Goal: Task Accomplishment & Management: Manage account settings

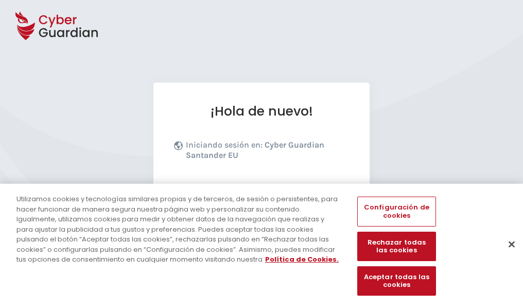
scroll to position [126, 0]
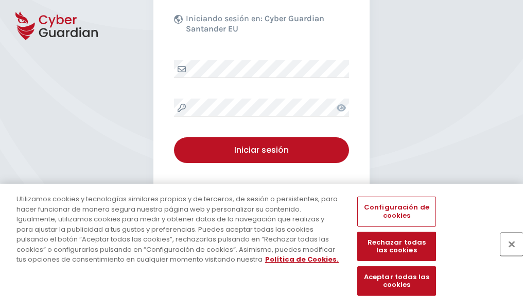
click at [507, 255] on button "Cerrar" at bounding box center [512, 243] width 23 height 23
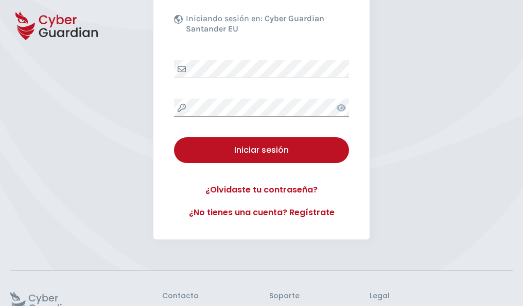
scroll to position [200, 0]
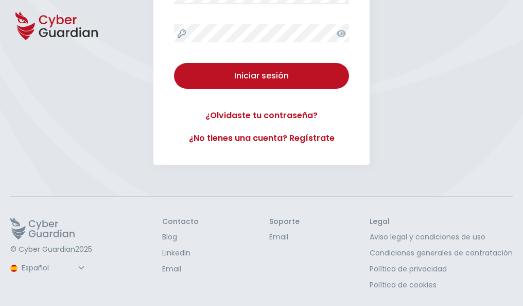
click at [174, 63] on button "Iniciar sesión" at bounding box center [261, 76] width 175 height 26
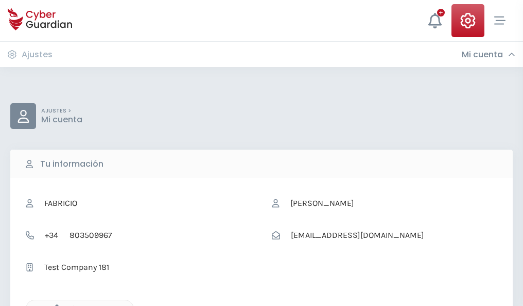
click at [54, 304] on icon "button" at bounding box center [54, 308] width 9 height 9
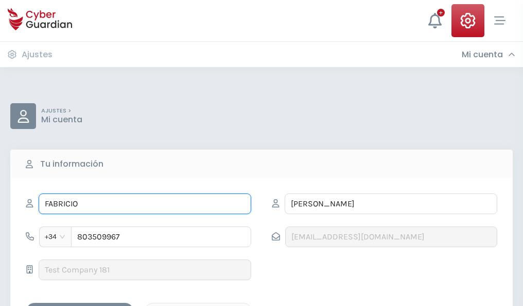
click at [145, 204] on input "FABRICIO" at bounding box center [145, 203] width 213 height 21
type input "F"
type input "Heraclio"
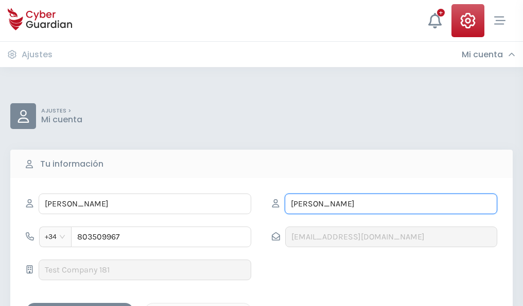
click at [391, 204] on input "APARICIO" at bounding box center [391, 203] width 213 height 21
type input "A"
type input "Yuste"
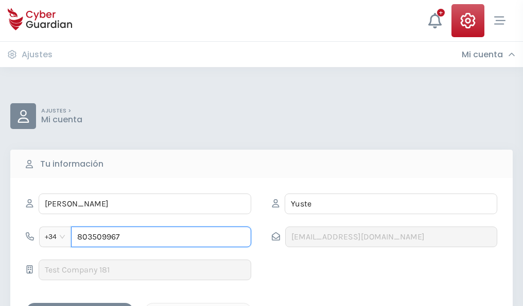
click at [161, 236] on input "803509967" at bounding box center [161, 236] width 180 height 21
type input "8"
type input "825643951"
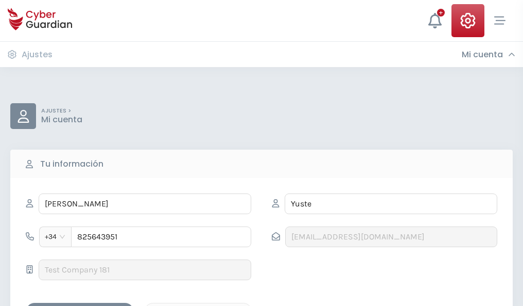
click at [80, 305] on div "Guardar cambios" at bounding box center [79, 311] width 93 height 13
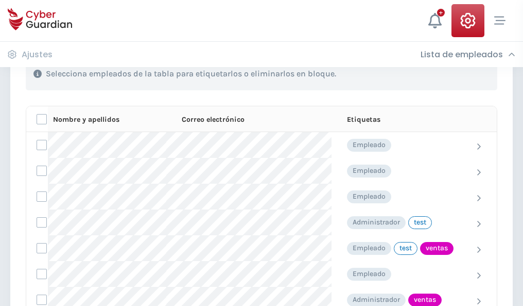
scroll to position [467, 0]
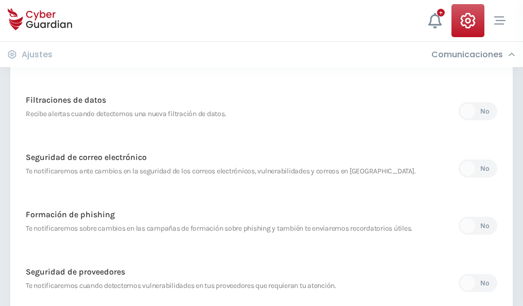
scroll to position [543, 0]
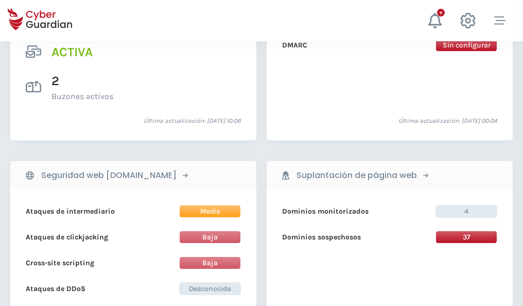
scroll to position [1047, 0]
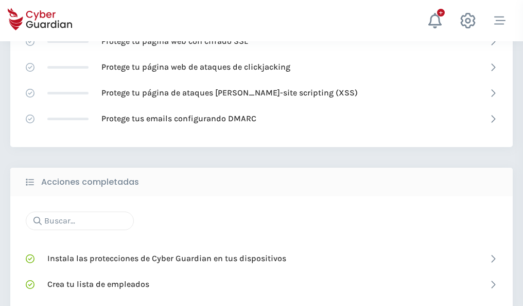
scroll to position [686, 0]
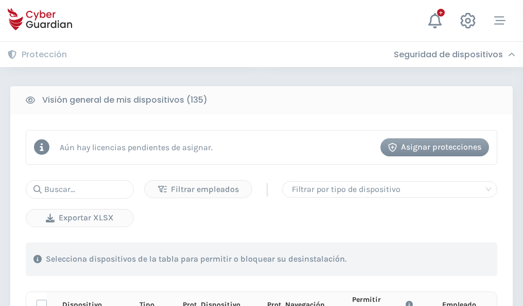
scroll to position [910, 0]
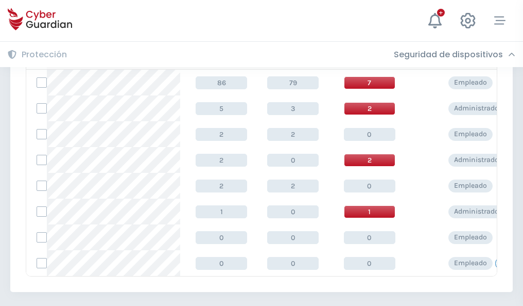
scroll to position [478, 0]
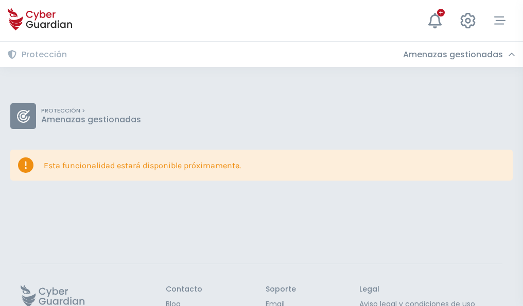
scroll to position [67, 0]
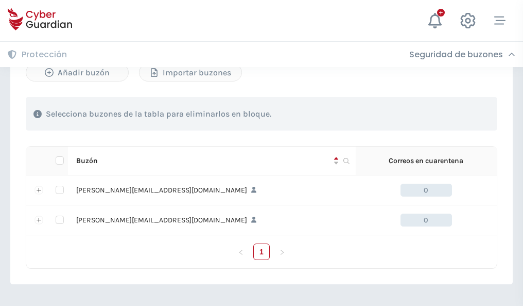
scroll to position [448, 0]
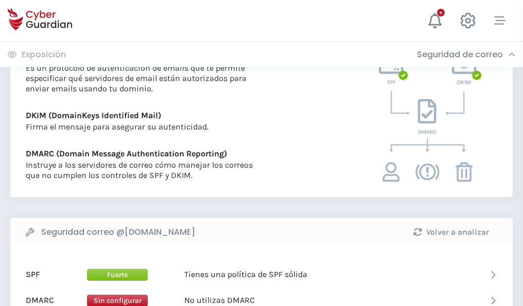
scroll to position [556, 0]
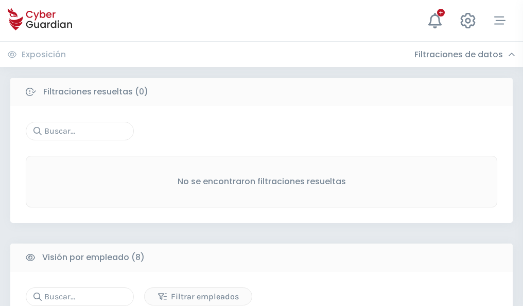
scroll to position [878, 0]
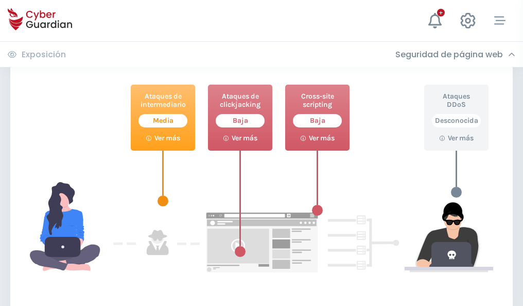
scroll to position [561, 0]
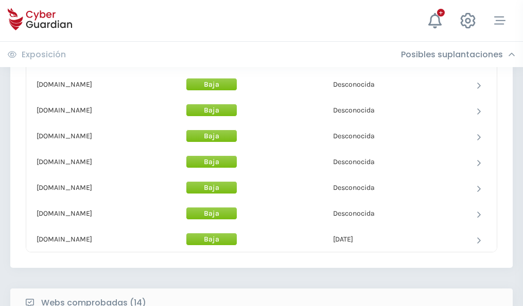
scroll to position [1005, 0]
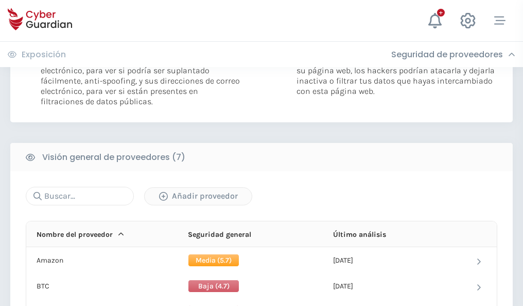
scroll to position [690, 0]
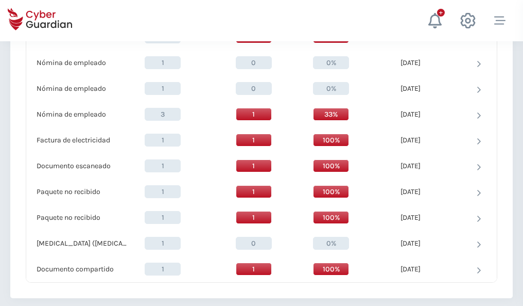
scroll to position [1068, 0]
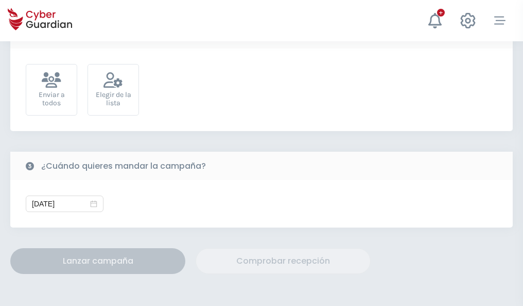
scroll to position [377, 0]
